Goal: Transaction & Acquisition: Purchase product/service

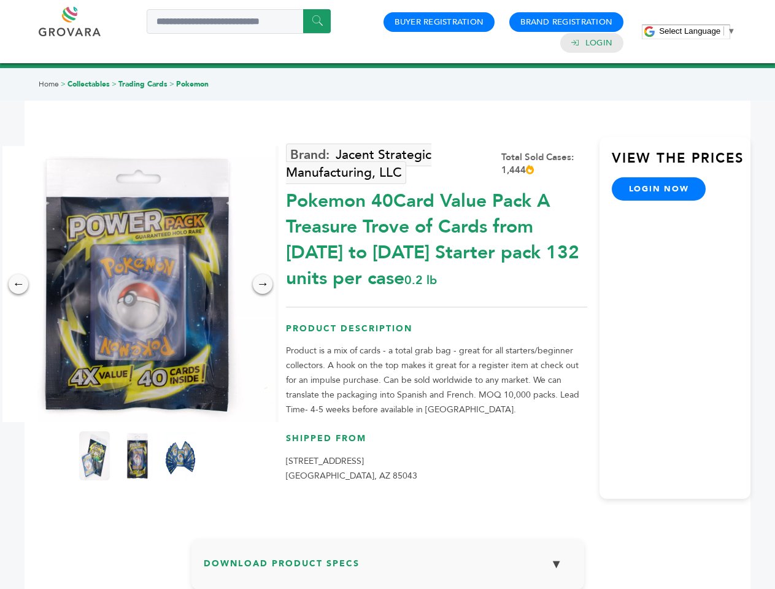
click at [697, 31] on span "Select Language" at bounding box center [689, 30] width 61 height 9
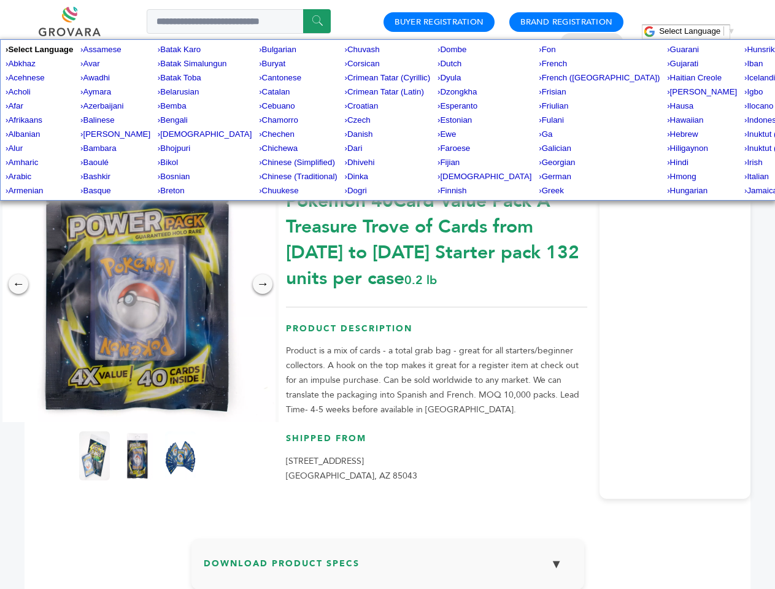
click at [137, 284] on img at bounding box center [137, 284] width 276 height 276
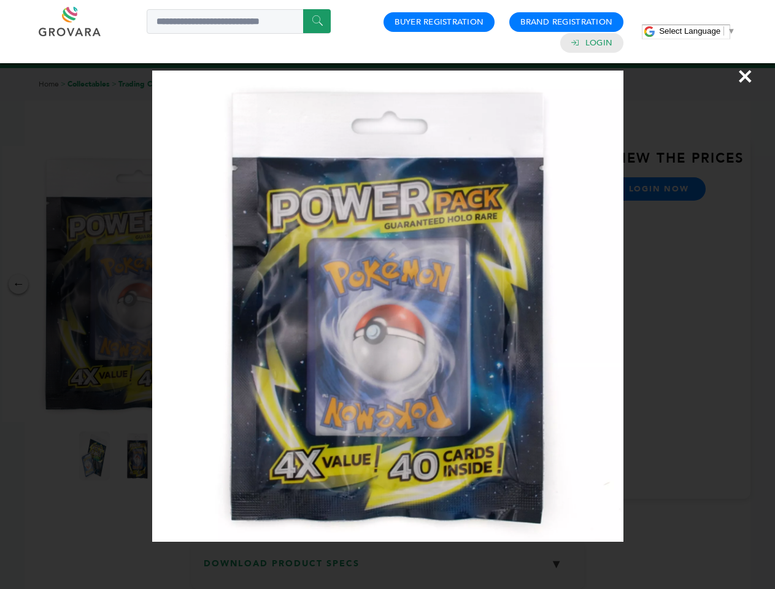
click at [18, 284] on div "×" at bounding box center [387, 294] width 775 height 589
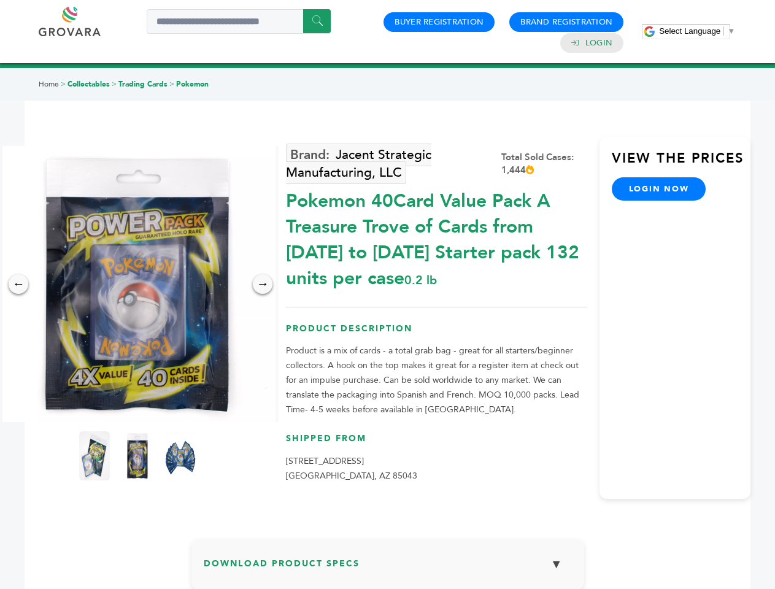
click at [263, 284] on div "→" at bounding box center [263, 284] width 20 height 20
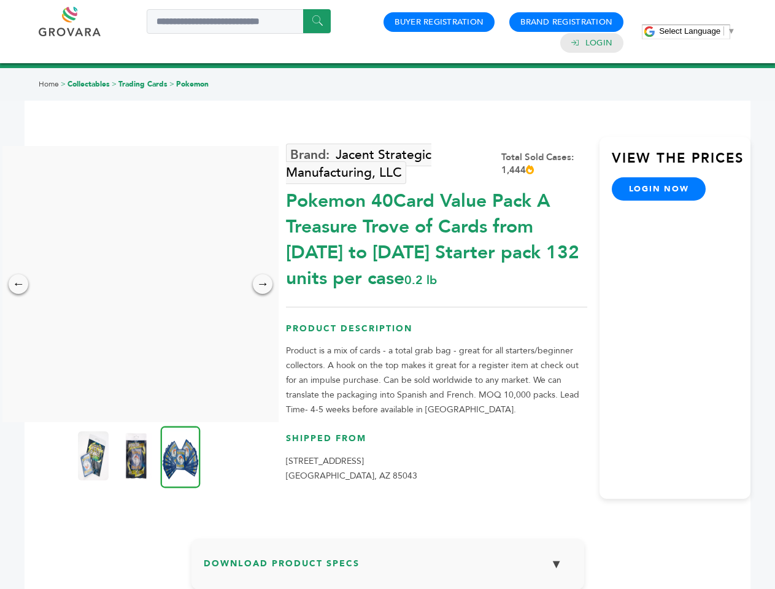
click at [95, 456] on img at bounding box center [93, 455] width 31 height 49
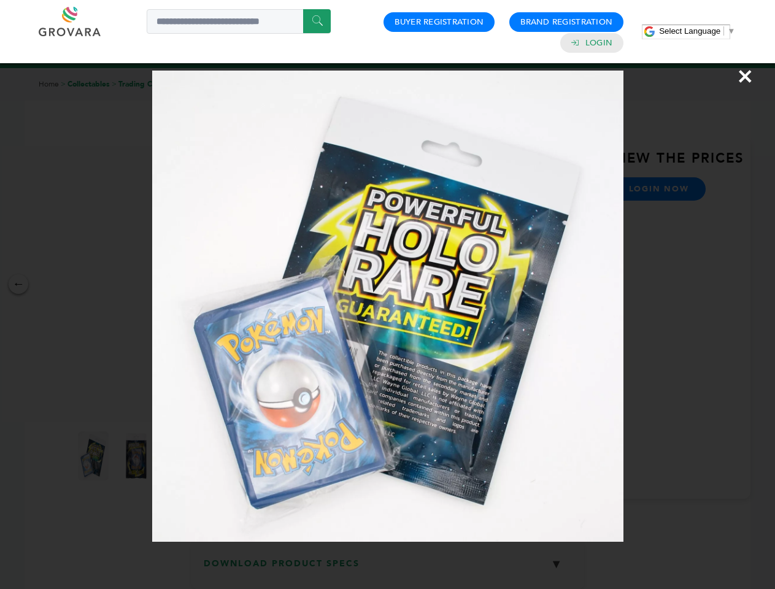
click at [137, 456] on div "×" at bounding box center [387, 294] width 775 height 589
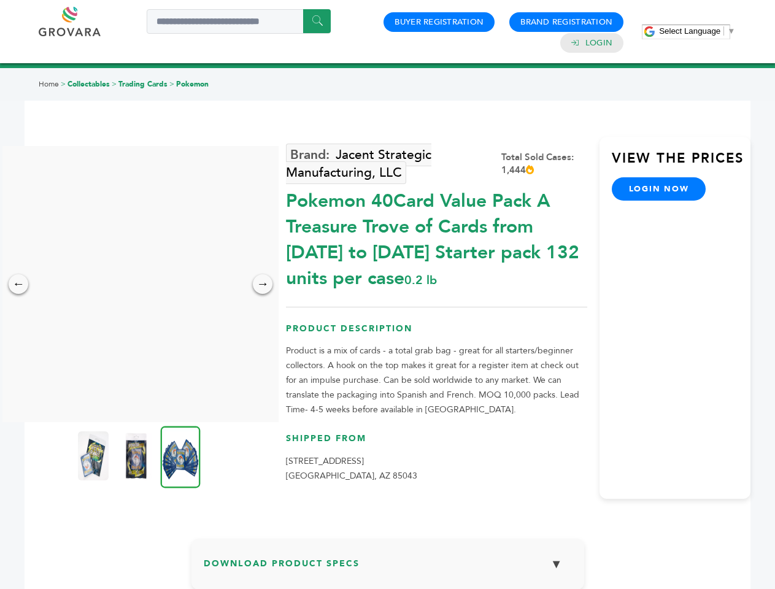
click at [180, 456] on img at bounding box center [181, 457] width 40 height 62
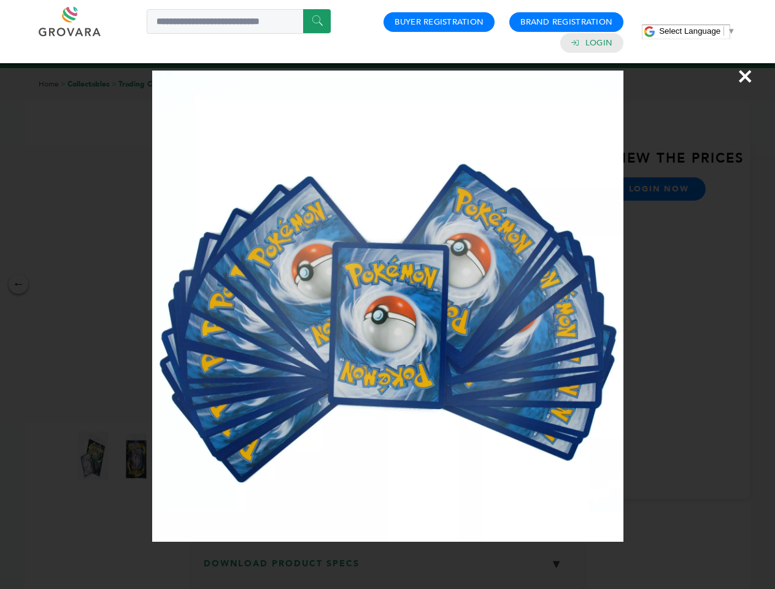
click at [388, 569] on div "×" at bounding box center [387, 294] width 775 height 589
